Goal: Information Seeking & Learning: Learn about a topic

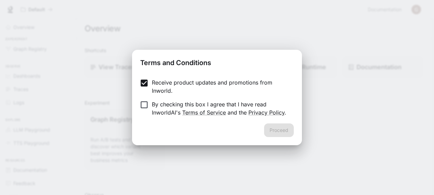
click at [145, 99] on form "Receive product updates and promotions from Inworld. By checking this box I agr…" at bounding box center [217, 98] width 154 height 38
click at [288, 129] on button "Proceed" at bounding box center [279, 131] width 30 height 14
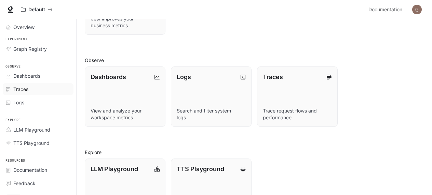
scroll to position [122, 0]
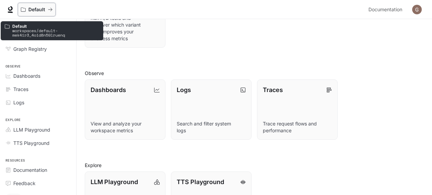
click at [24, 9] on icon "All workspaces" at bounding box center [23, 9] width 5 height 5
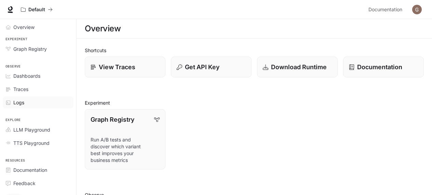
click at [18, 100] on span "Logs" at bounding box center [18, 102] width 11 height 7
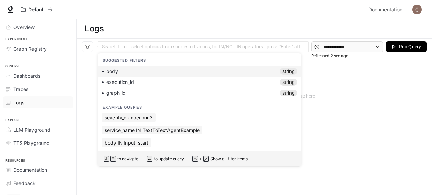
click at [109, 48] on div at bounding box center [202, 47] width 207 height 4
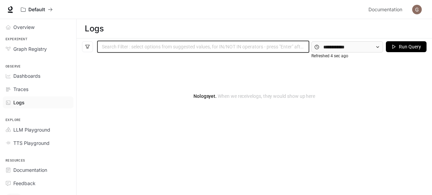
click at [109, 48] on div at bounding box center [202, 47] width 207 height 4
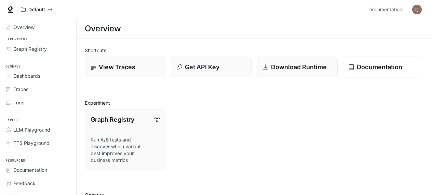
click at [358, 67] on p "Documentation" at bounding box center [378, 66] width 45 height 9
